Goal: Information Seeking & Learning: Learn about a topic

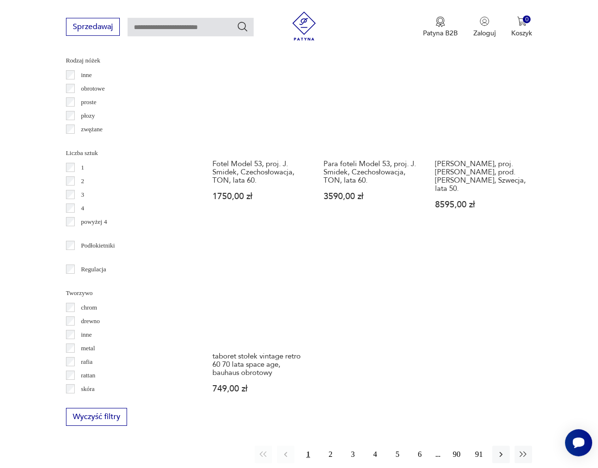
scroll to position [1184, 0]
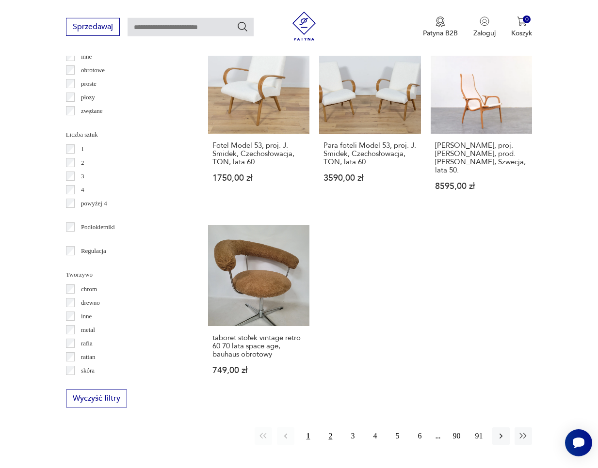
click at [333, 428] on button "2" at bounding box center [330, 436] width 17 height 17
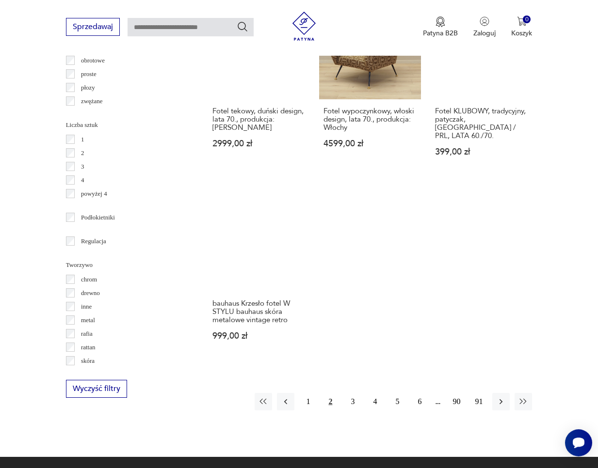
scroll to position [1231, 0]
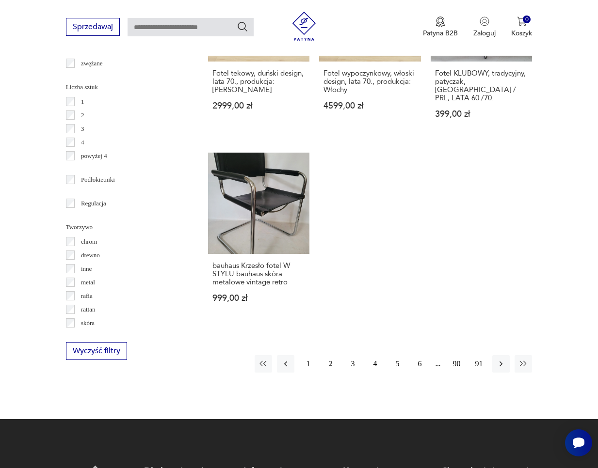
click at [349, 355] on button "3" at bounding box center [352, 363] width 17 height 17
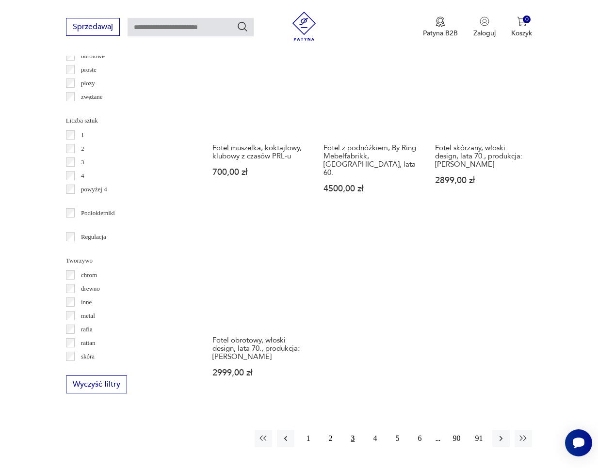
scroll to position [1225, 0]
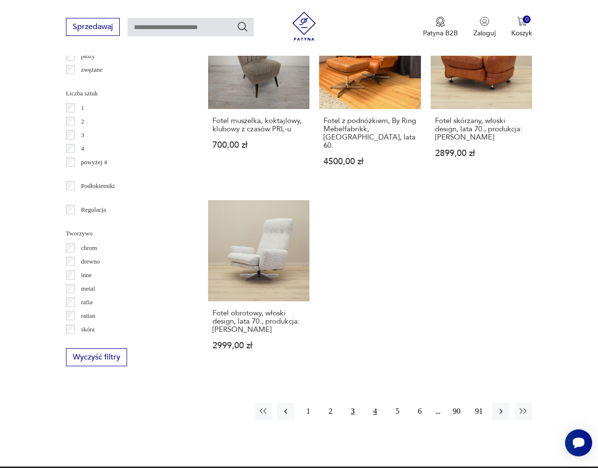
click at [377, 403] on button "4" at bounding box center [374, 411] width 17 height 17
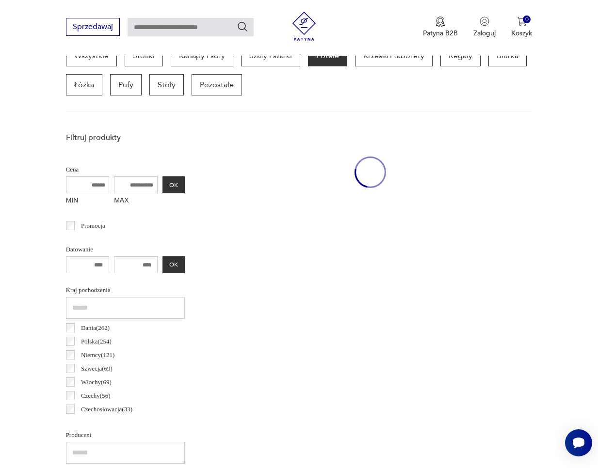
scroll to position [261, 0]
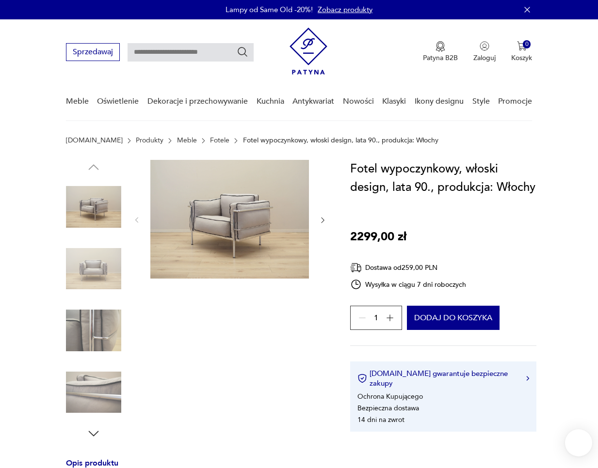
click at [108, 280] on img at bounding box center [93, 269] width 55 height 55
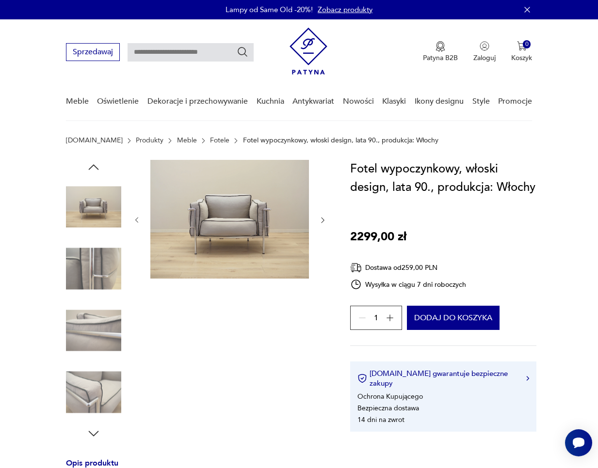
click at [107, 272] on img at bounding box center [93, 269] width 55 height 55
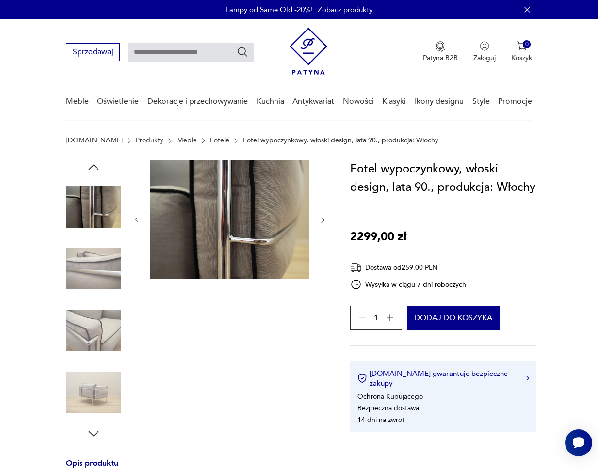
click at [107, 272] on img at bounding box center [93, 269] width 55 height 55
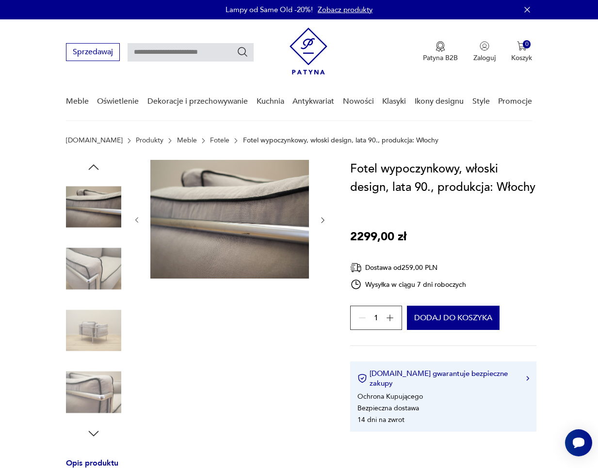
click at [107, 272] on img at bounding box center [93, 269] width 55 height 55
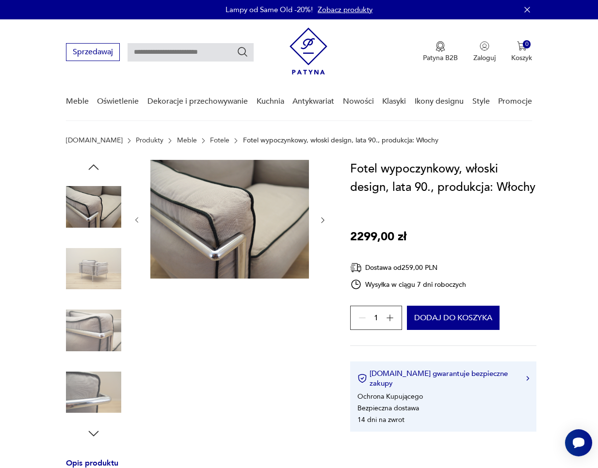
click at [107, 273] on img at bounding box center [93, 269] width 55 height 55
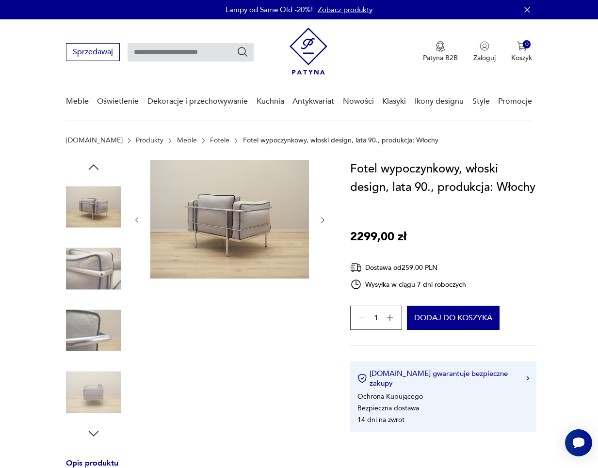
click at [107, 273] on img at bounding box center [93, 269] width 55 height 55
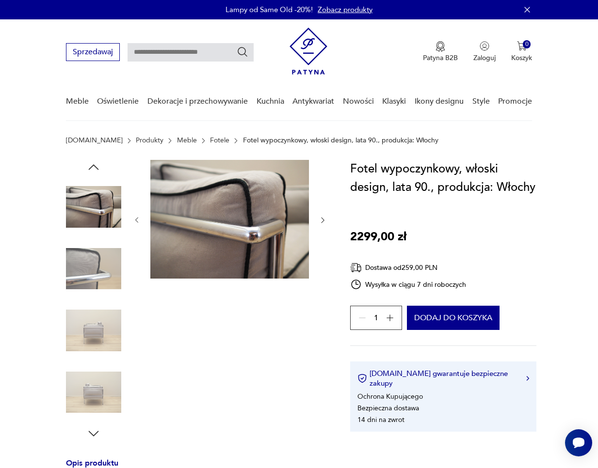
click at [106, 299] on div at bounding box center [93, 300] width 55 height 242
click at [106, 273] on img at bounding box center [93, 269] width 55 height 55
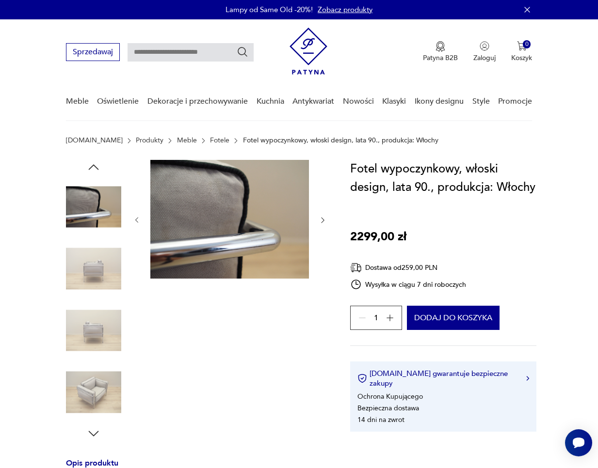
click at [105, 293] on img at bounding box center [93, 269] width 55 height 55
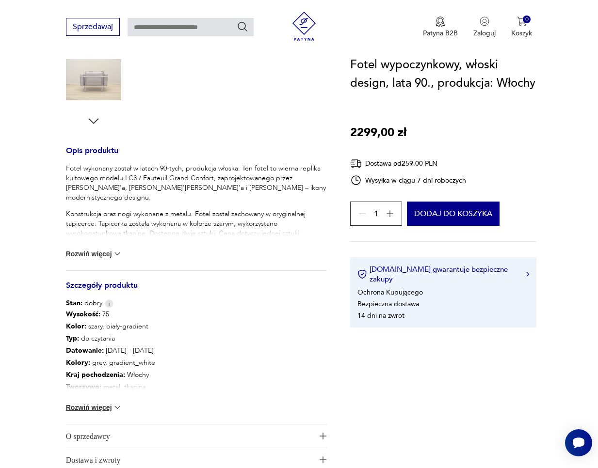
scroll to position [355, 0]
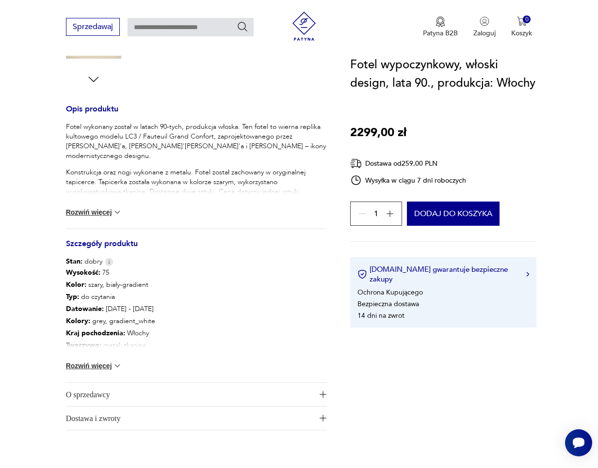
click at [97, 210] on button "Rozwiń więcej" at bounding box center [94, 213] width 56 height 10
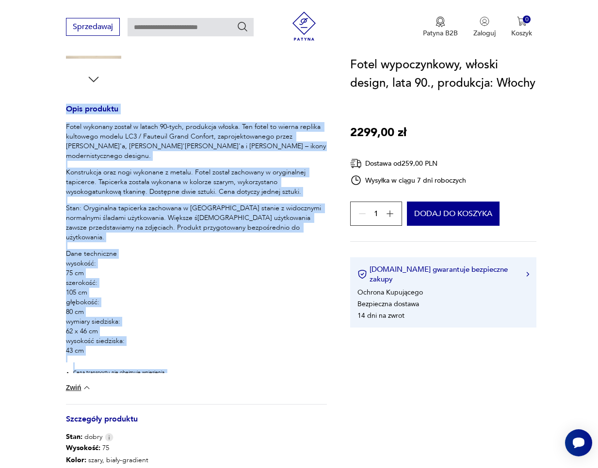
drag, startPoint x: 184, startPoint y: 387, endPoint x: 65, endPoint y: 108, distance: 303.8
click at [65, 108] on section "Opis produktu Fotel wykonany został w latach 90-tych, produkcja włoska. Ten fot…" at bounding box center [299, 218] width 598 height 824
drag, startPoint x: 65, startPoint y: 108, endPoint x: 181, endPoint y: 388, distance: 304.2
click at [181, 388] on section "Opis produktu Fotel wykonany został w latach 90-tych, produkcja włoska. Ten fot…" at bounding box center [299, 218] width 598 height 824
click at [199, 370] on ul "Cena transportu nie obejmuje wniesienia." at bounding box center [200, 373] width 254 height 20
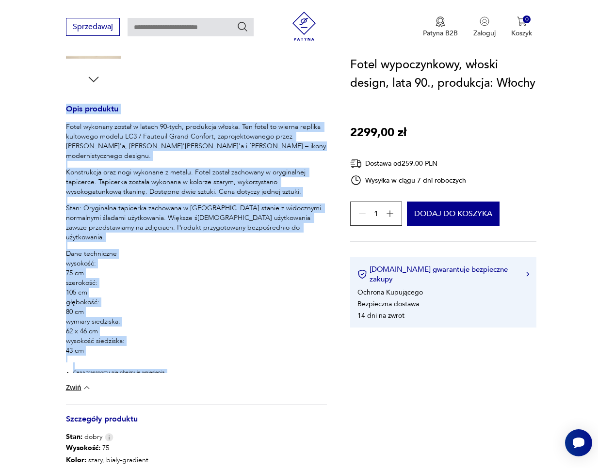
drag, startPoint x: 202, startPoint y: 371, endPoint x: 63, endPoint y: 106, distance: 299.6
click at [66, 122] on div "Fotel wykonany został w latach 90-tych, produkcja włoska. Ten fotel to wierna r…" at bounding box center [196, 247] width 261 height 251
drag, startPoint x: 63, startPoint y: 106, endPoint x: 178, endPoint y: 374, distance: 291.8
click at [178, 374] on section "Opis produktu Fotel wykonany został w latach 90-tych, produkcja włoska. Ten fot…" at bounding box center [299, 218] width 598 height 824
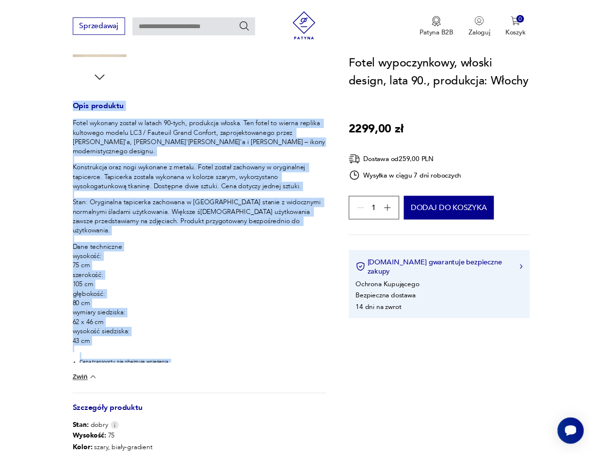
scroll to position [0, 0]
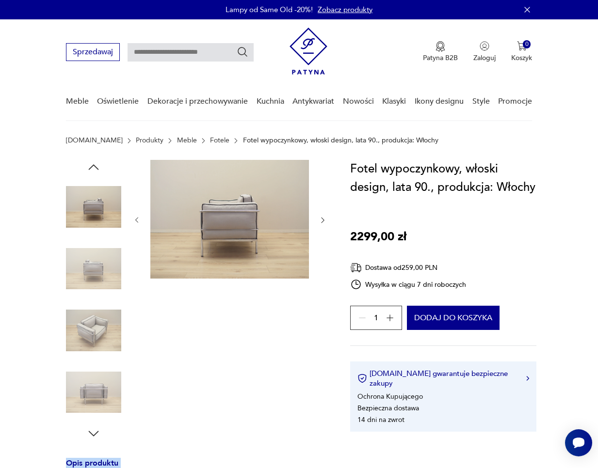
click at [101, 318] on img at bounding box center [93, 330] width 55 height 55
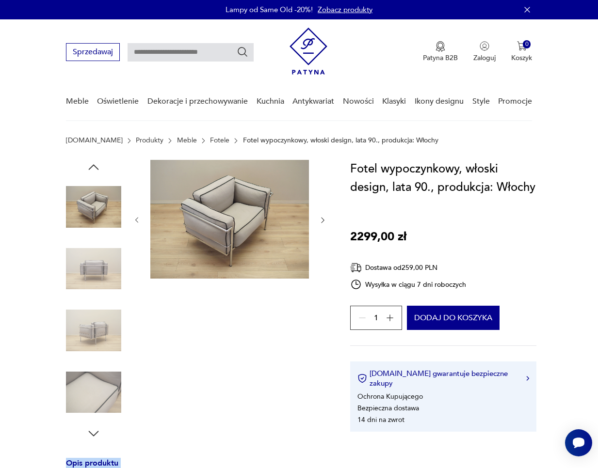
click at [101, 318] on img at bounding box center [93, 330] width 55 height 55
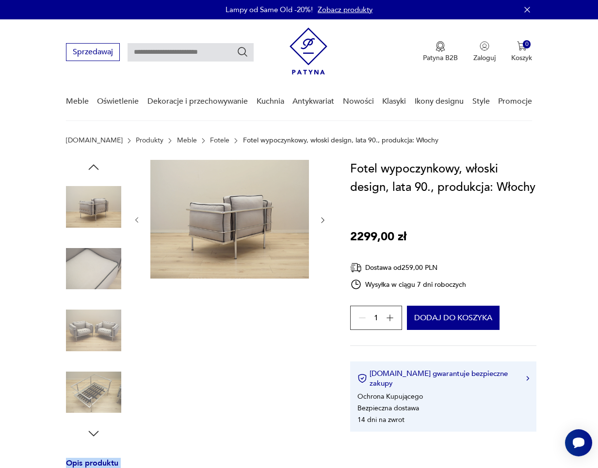
click at [101, 318] on img at bounding box center [93, 330] width 55 height 55
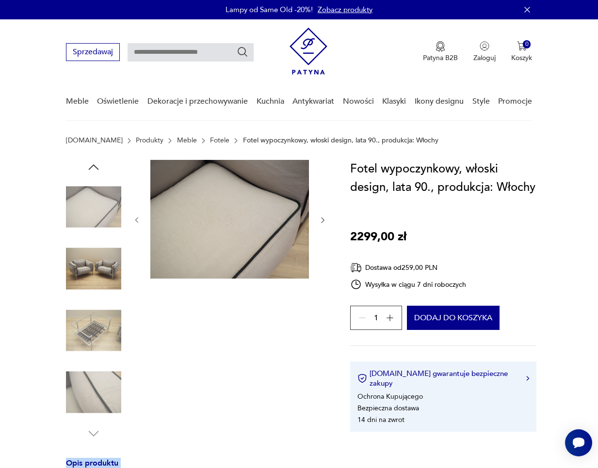
click at [101, 318] on img at bounding box center [93, 330] width 55 height 55
